Goal: Task Accomplishment & Management: Use online tool/utility

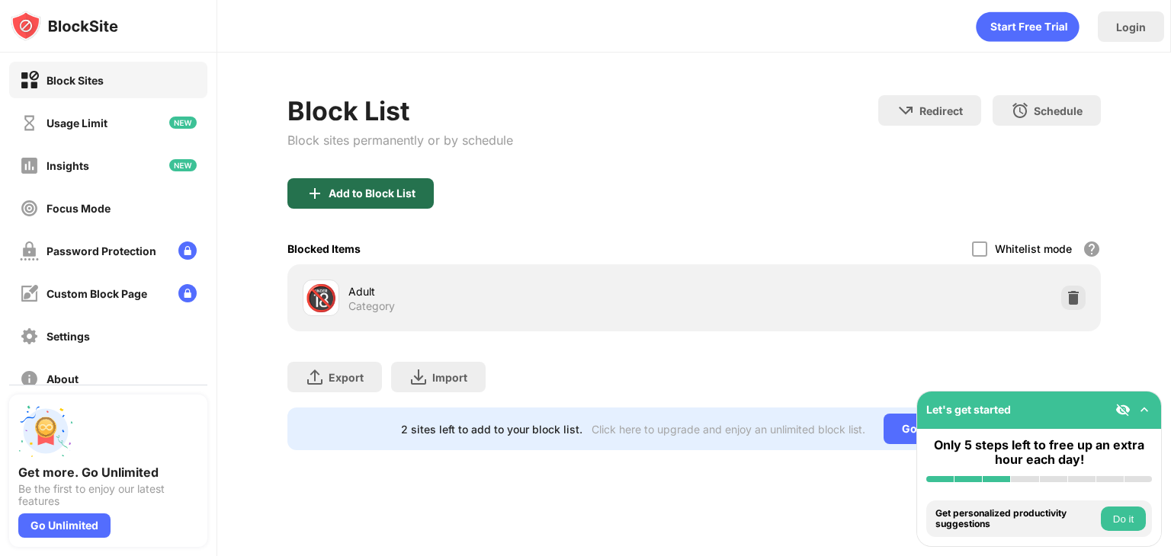
click at [401, 191] on div "Add to Block List" at bounding box center [372, 194] width 87 height 12
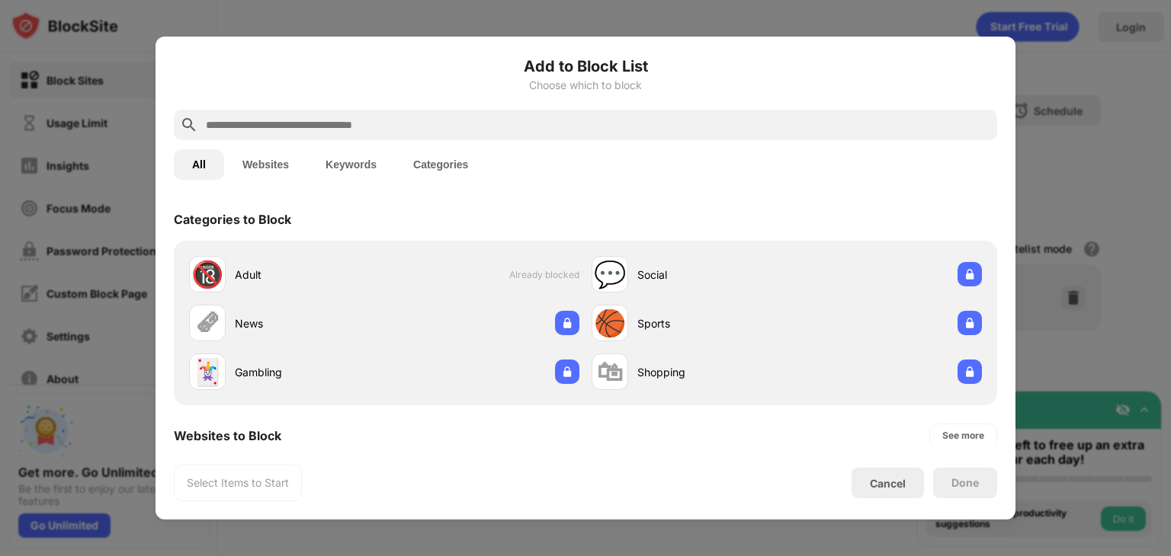
click at [491, 128] on input "text" at bounding box center [597, 125] width 787 height 18
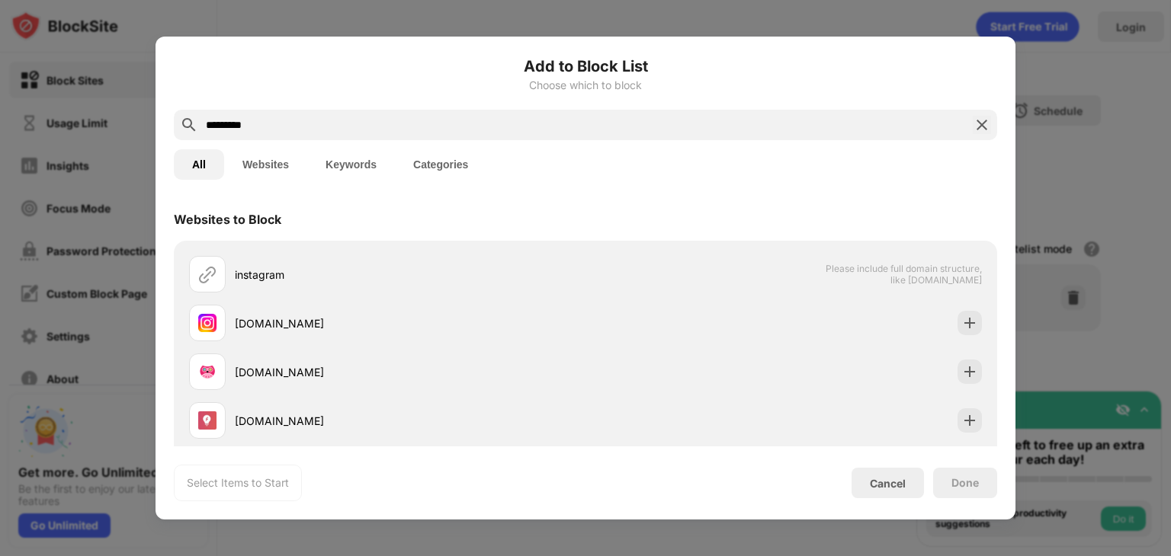
type input "*********"
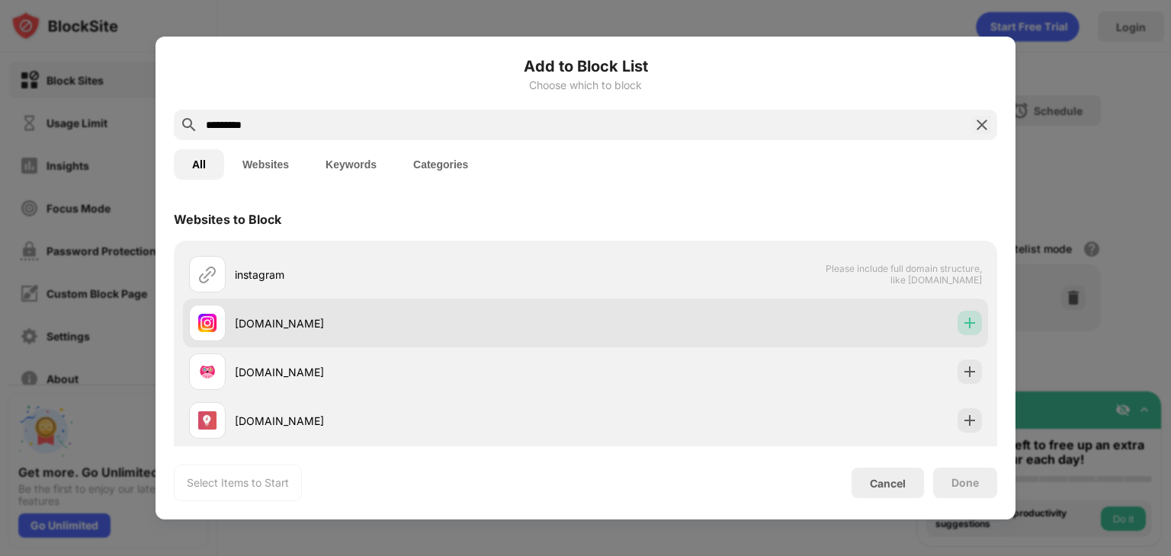
click at [957, 312] on div at bounding box center [969, 323] width 24 height 24
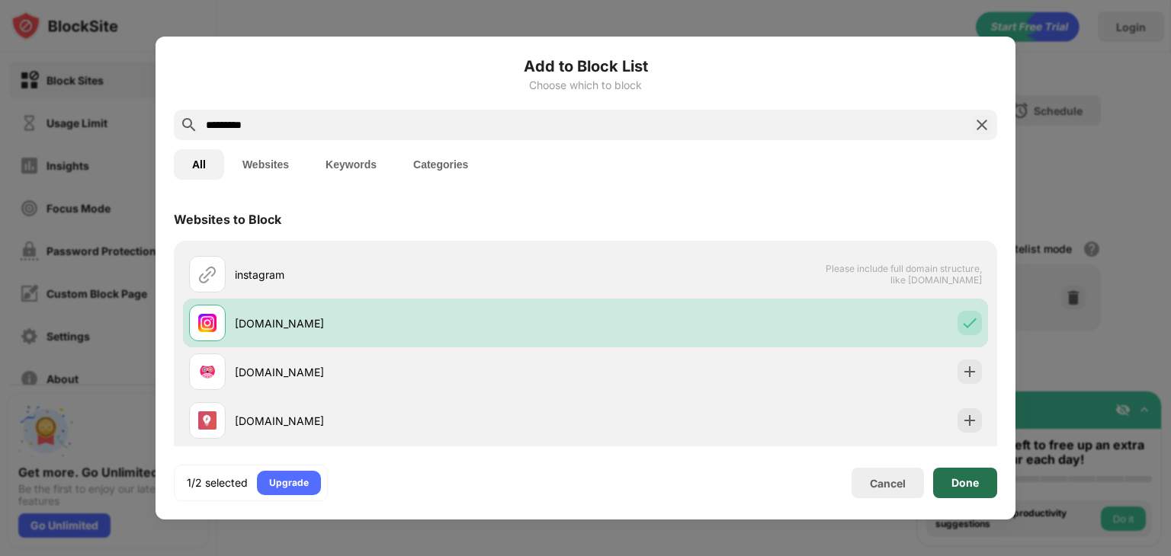
click at [983, 479] on div "Done" at bounding box center [965, 483] width 64 height 30
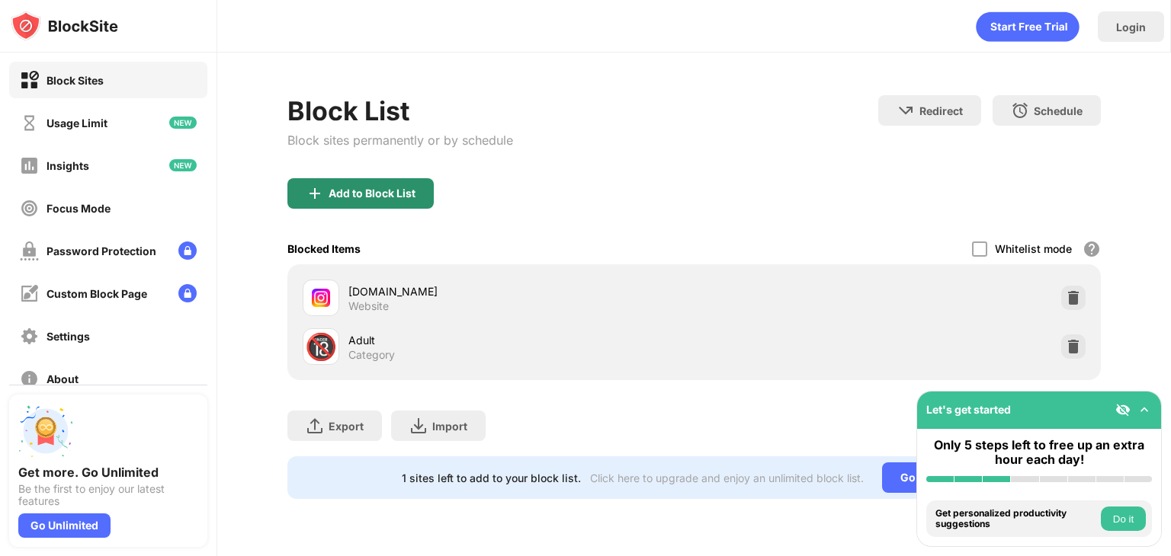
click at [420, 196] on div "Add to Block List" at bounding box center [360, 193] width 146 height 30
